Goal: Information Seeking & Learning: Find specific fact

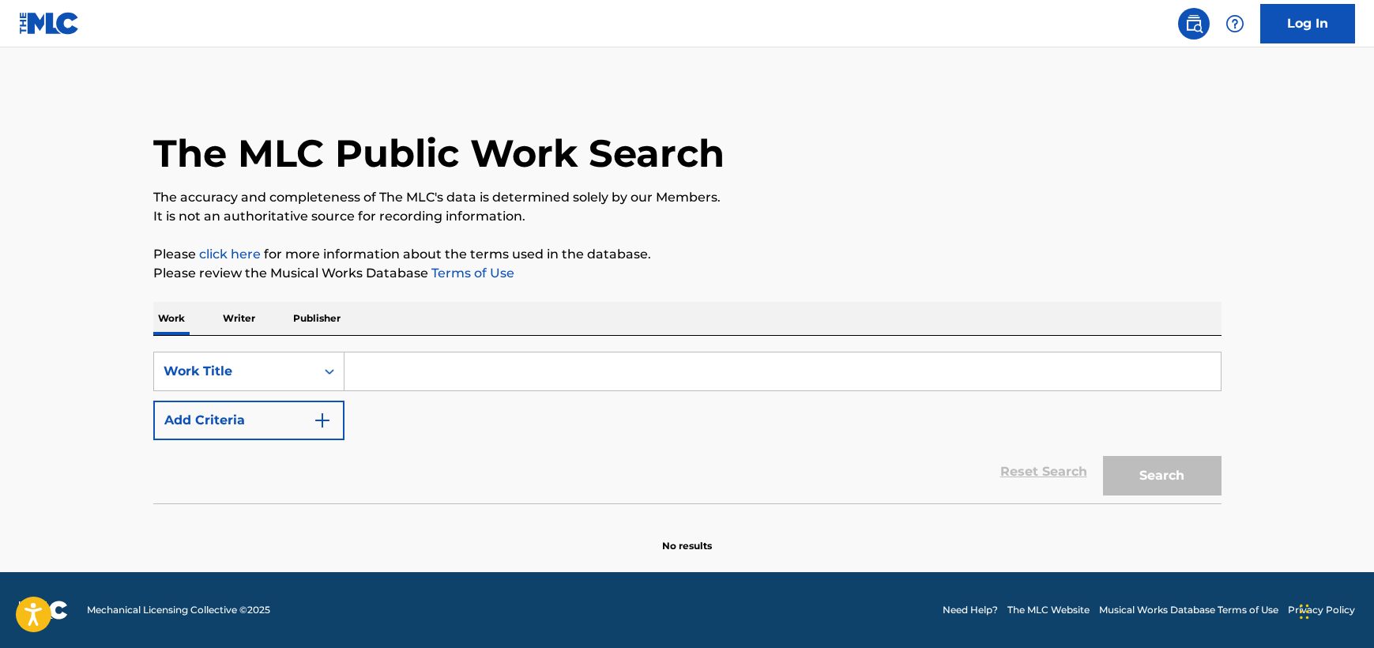
click at [494, 357] on input "Search Form" at bounding box center [782, 371] width 876 height 38
paste input "Le Récit de [PERSON_NAME]"
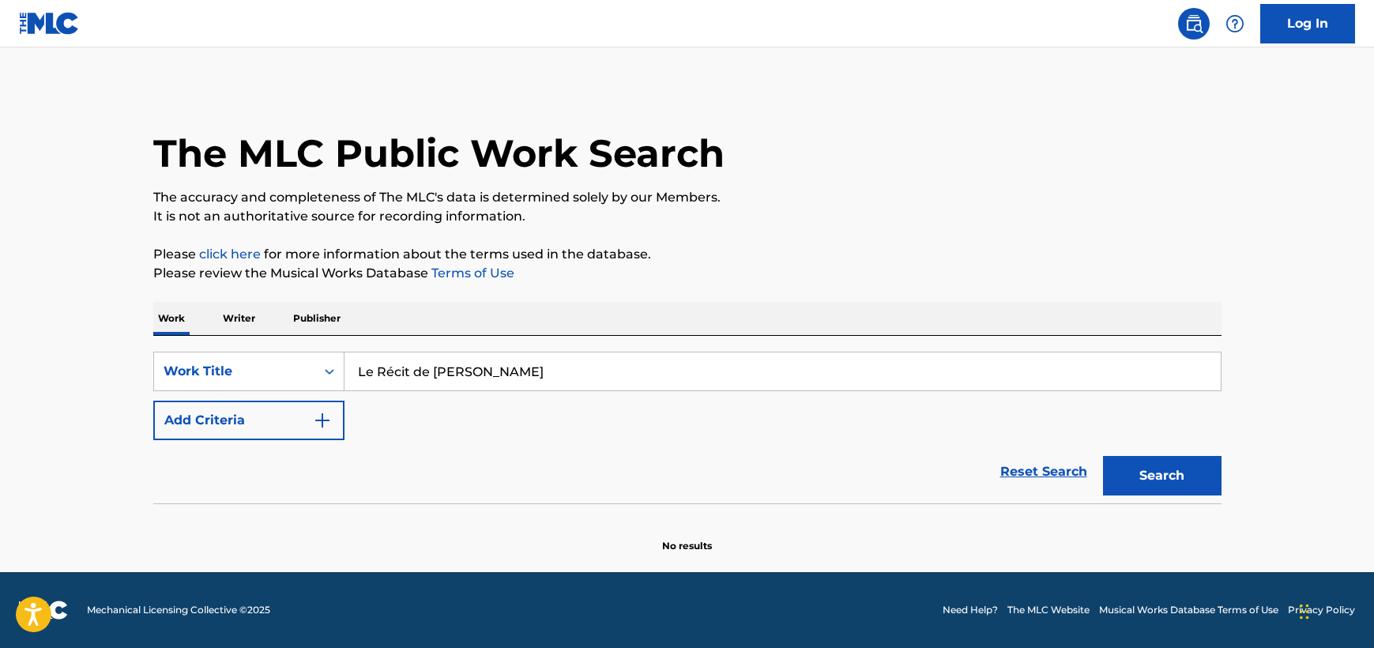
type input "Le Récit de [PERSON_NAME]"
click at [317, 416] on img "Search Form" at bounding box center [322, 420] width 19 height 19
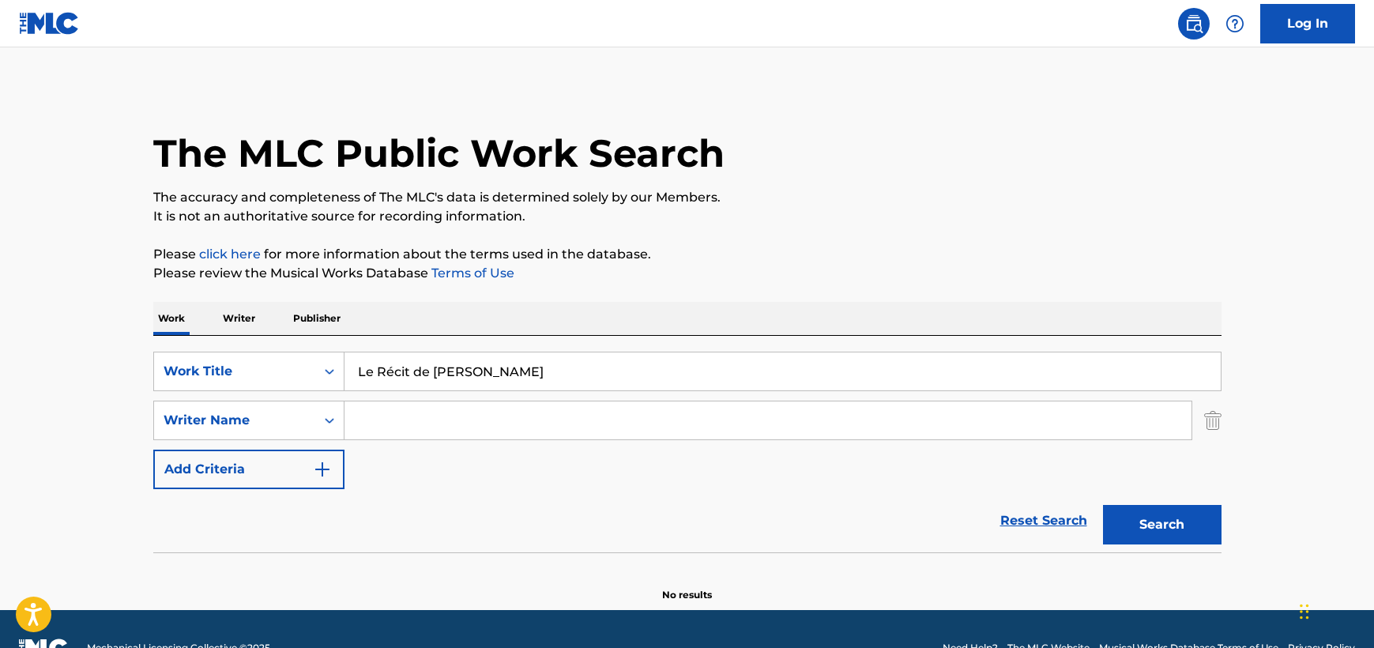
click at [393, 423] on input "Search Form" at bounding box center [767, 420] width 847 height 38
type input "demy"
click at [1103, 505] on button "Search" at bounding box center [1162, 524] width 118 height 39
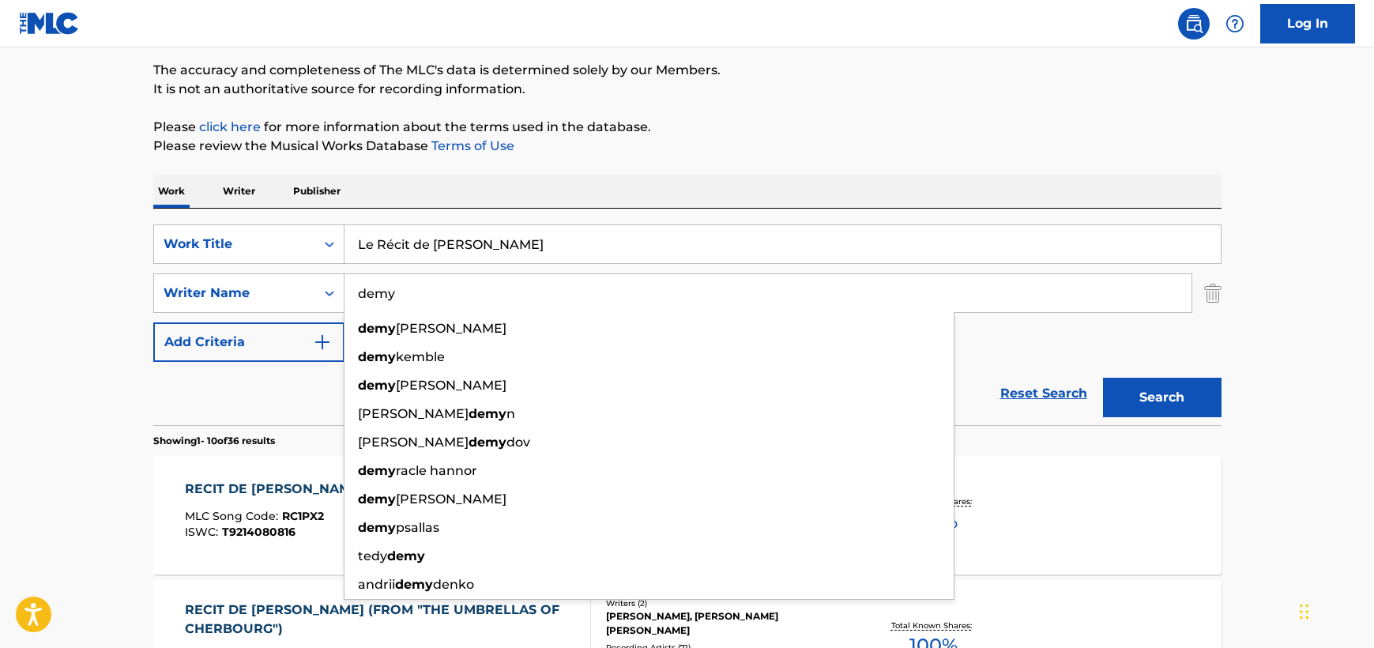
scroll to position [157, 0]
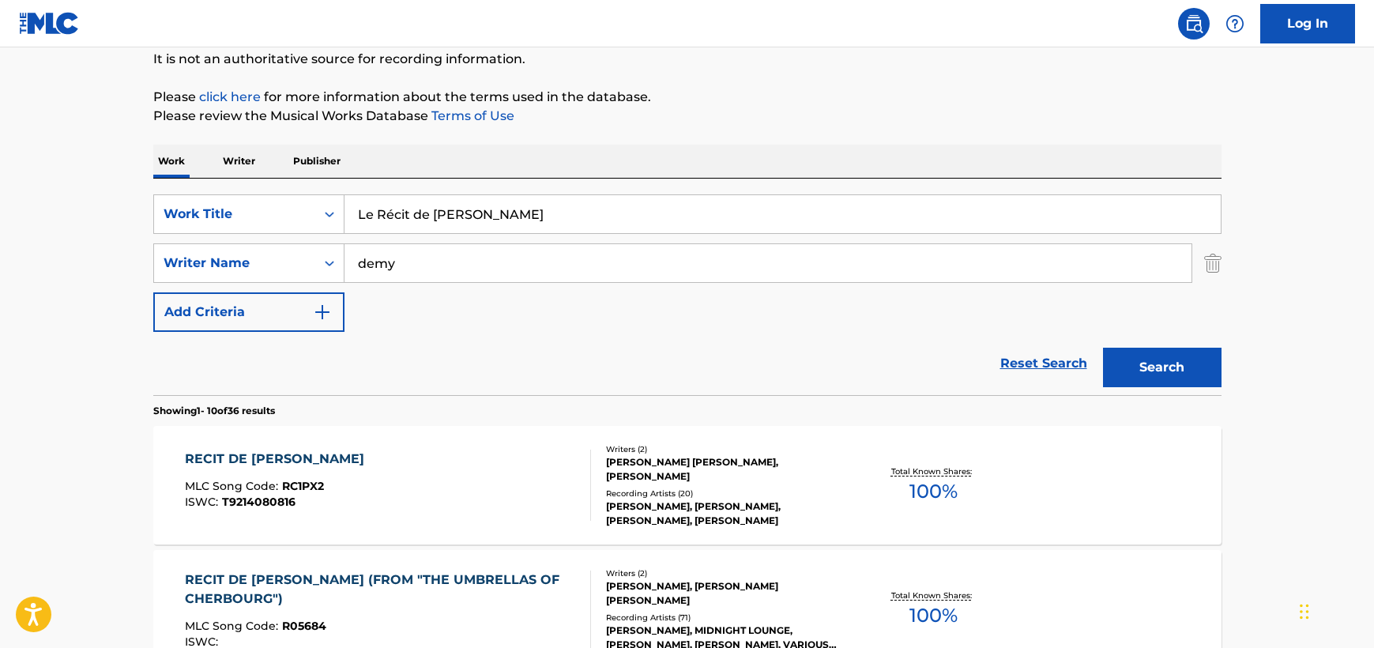
click at [357, 487] on div "RECIT DE [PERSON_NAME] MLC Song Code : RC1PX2 ISWC : T9214080816" at bounding box center [388, 485] width 406 height 71
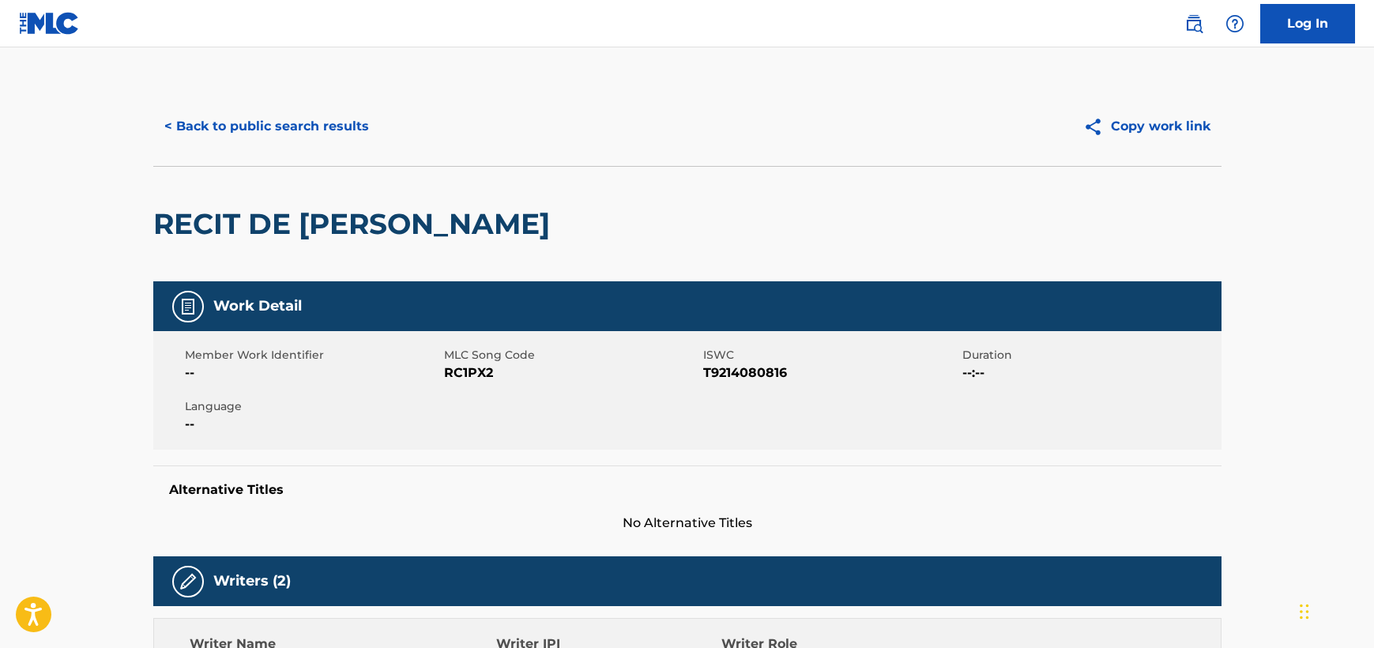
click at [211, 125] on button "< Back to public search results" at bounding box center [266, 126] width 227 height 39
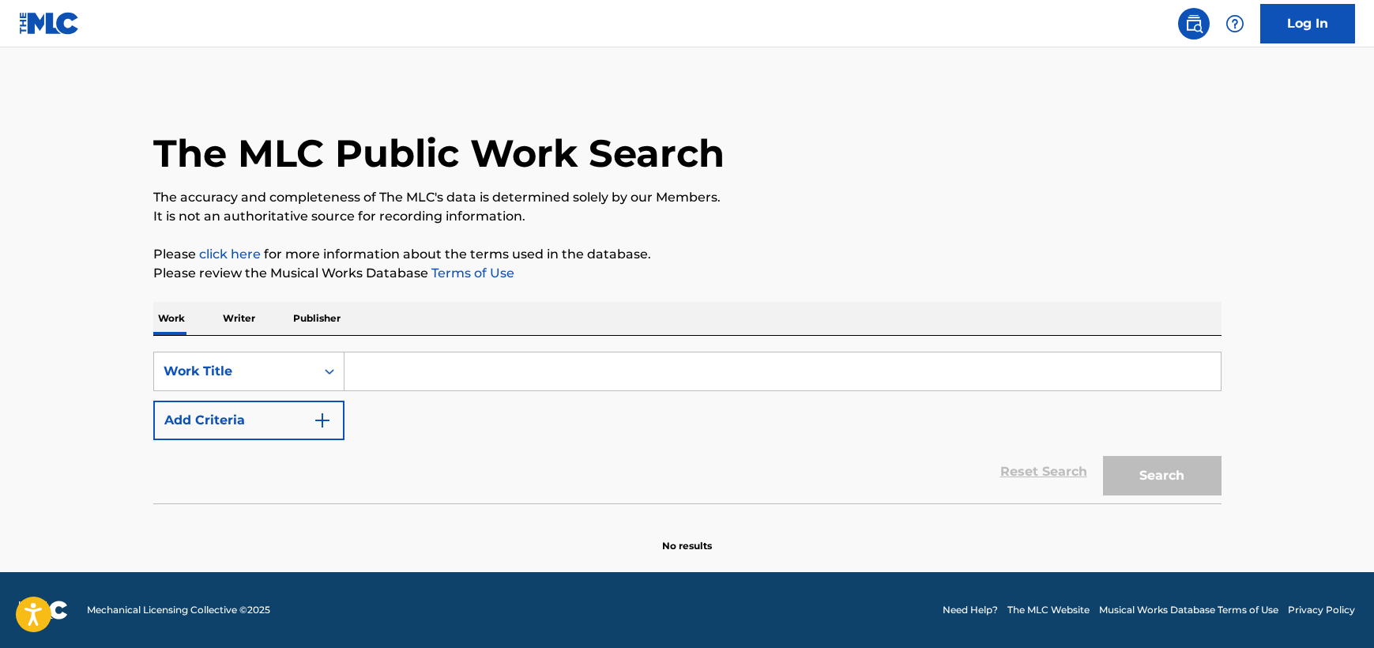
click at [355, 367] on input "Search Form" at bounding box center [782, 371] width 876 height 38
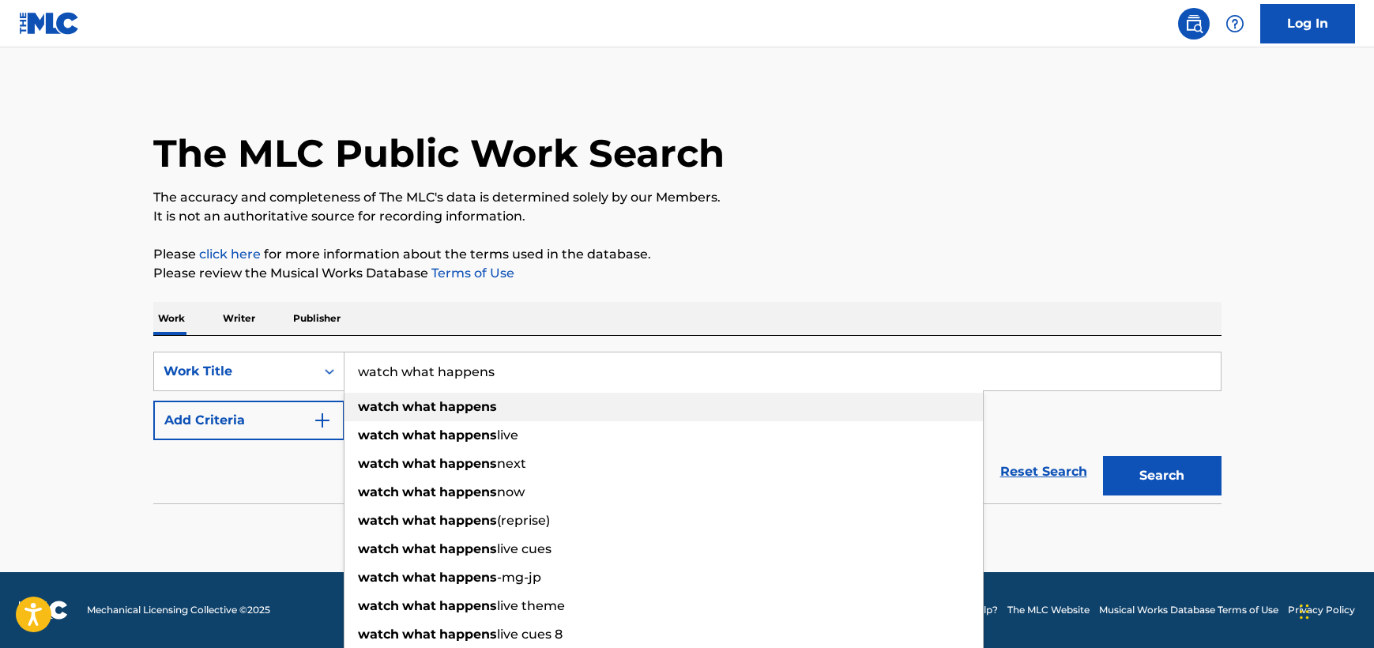
type input "watch what happens"
click at [378, 406] on strong "watch" at bounding box center [378, 406] width 41 height 15
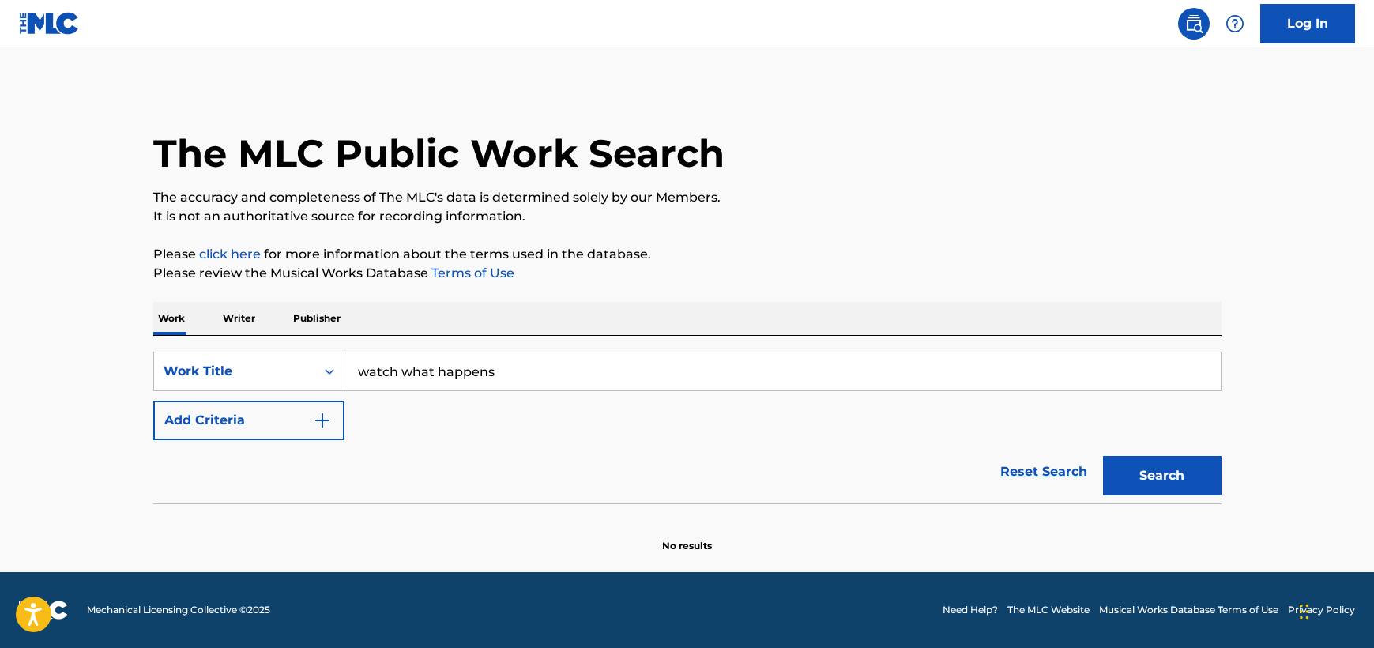
click at [313, 421] on img "Search Form" at bounding box center [322, 420] width 19 height 19
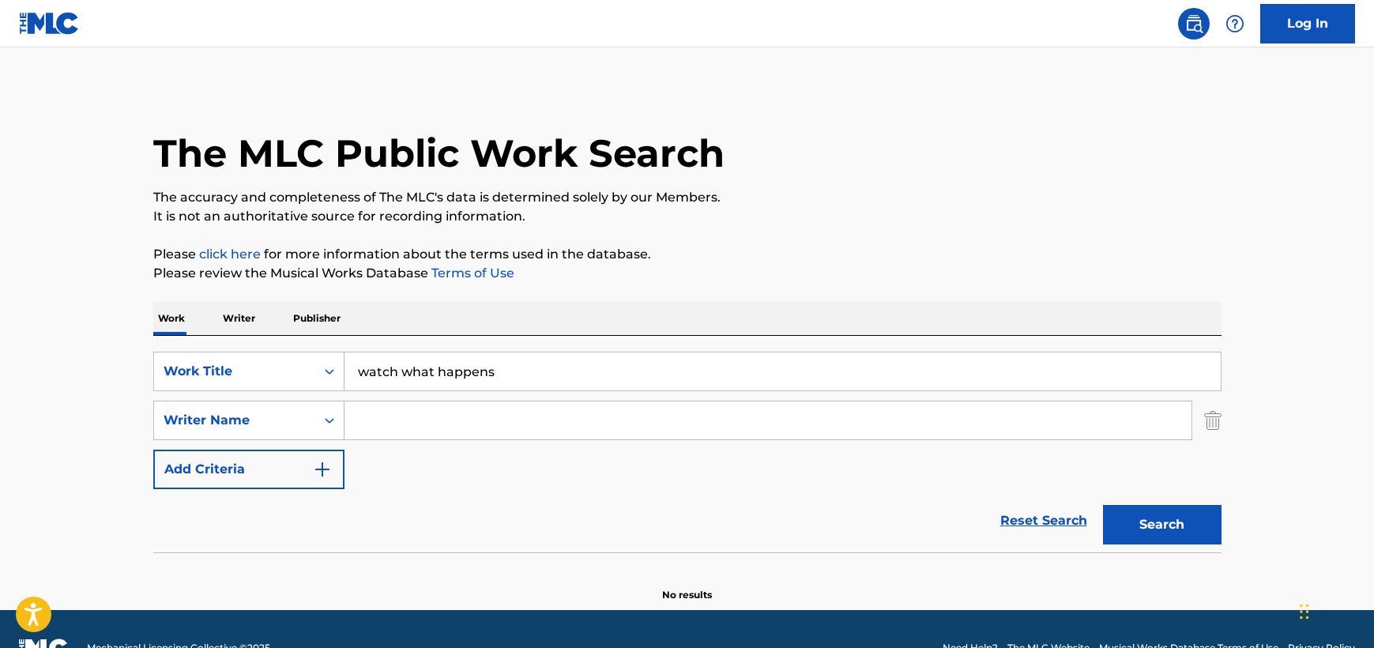
click at [378, 420] on input "Search Form" at bounding box center [767, 420] width 847 height 38
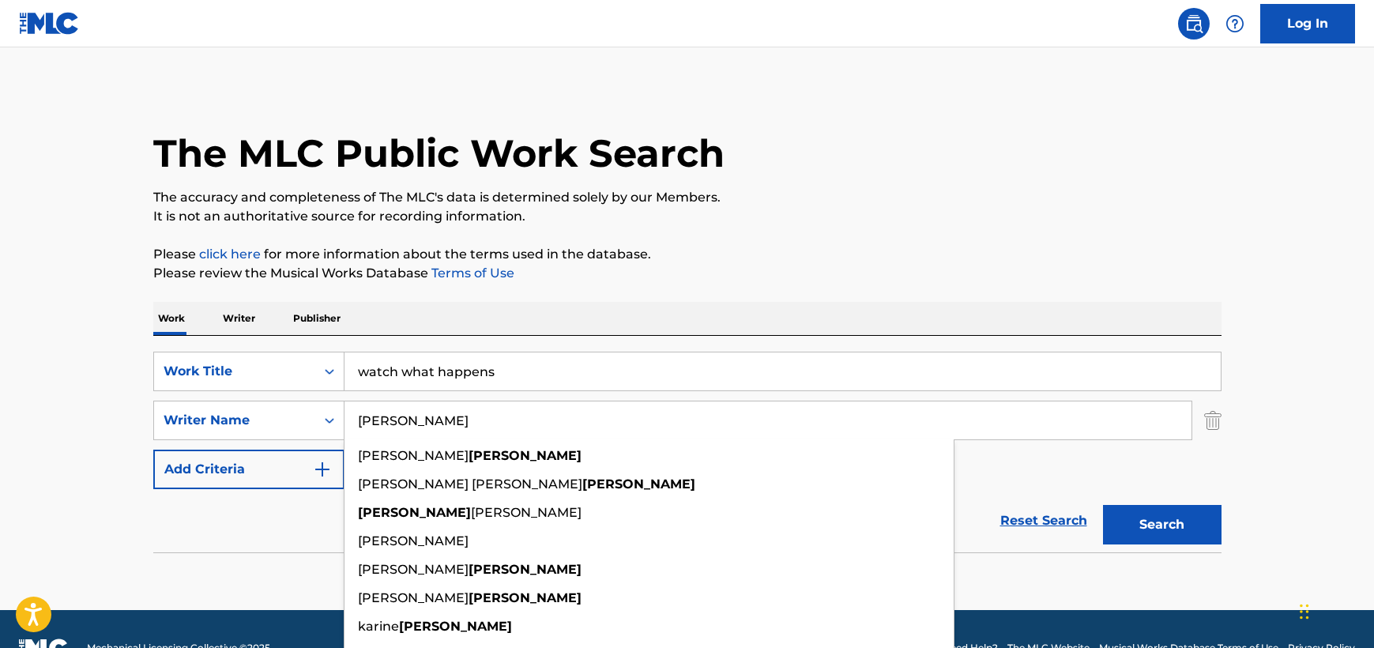
type input "legrand"
click at [1103, 505] on button "Search" at bounding box center [1162, 524] width 118 height 39
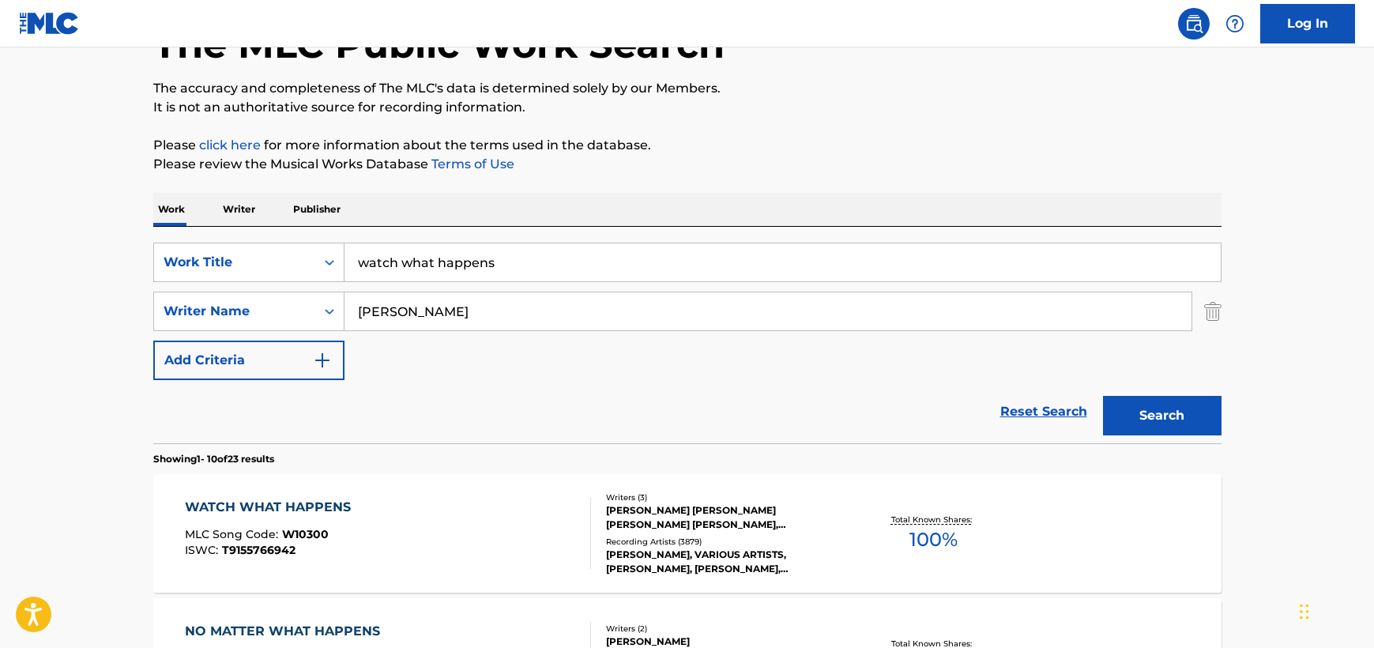
scroll to position [119, 0]
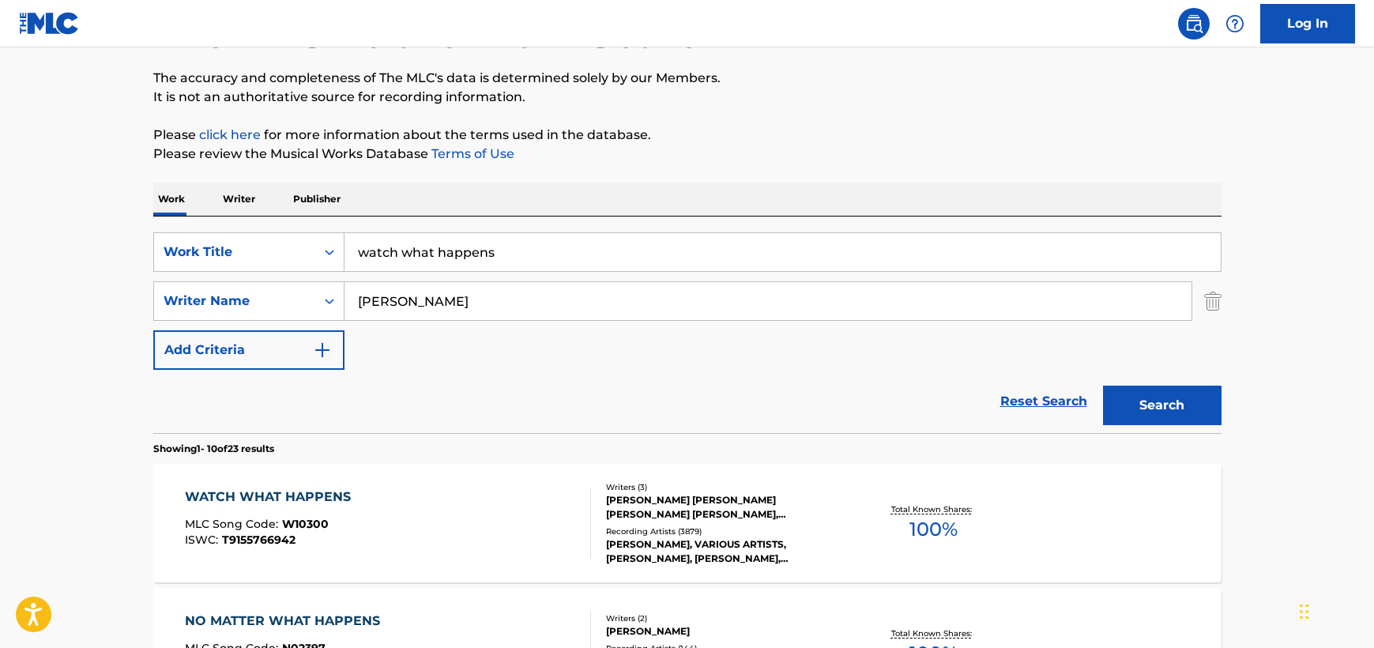
click at [491, 499] on div "WATCH WHAT HAPPENS MLC Song Code : W10300 ISWC : T9155766942" at bounding box center [388, 522] width 406 height 71
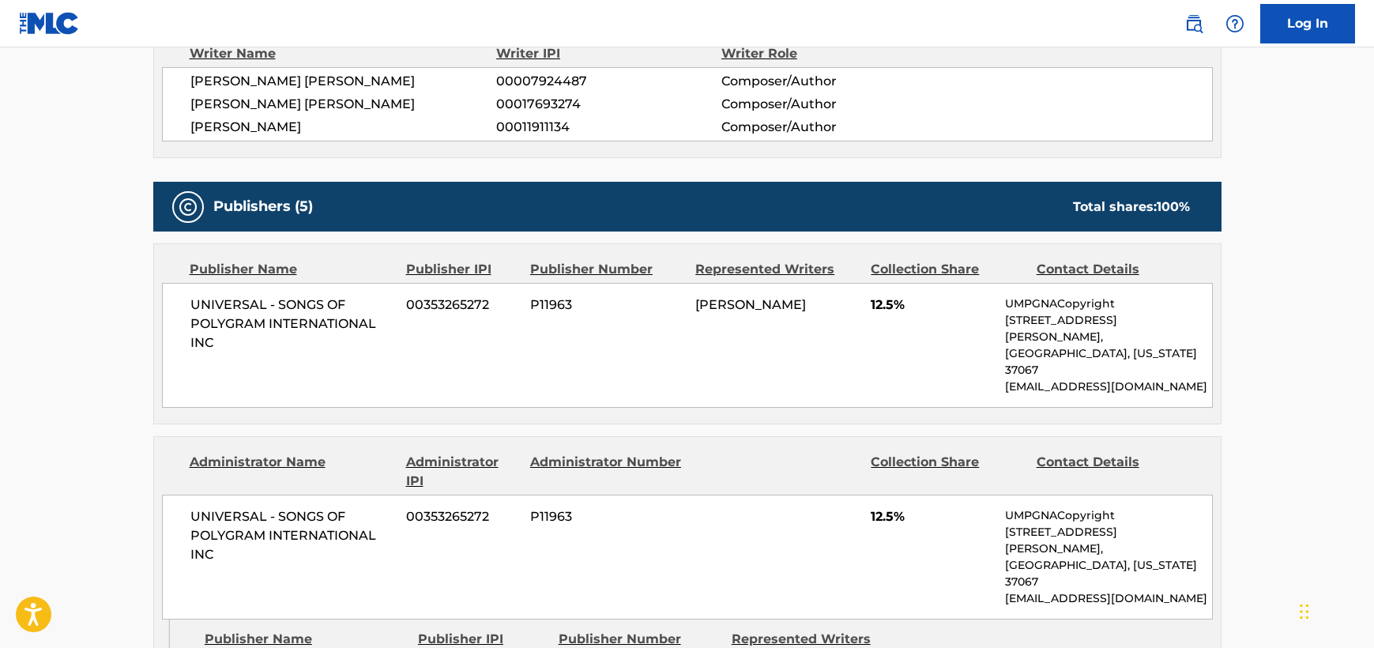
scroll to position [662, 0]
